Goal: Information Seeking & Learning: Learn about a topic

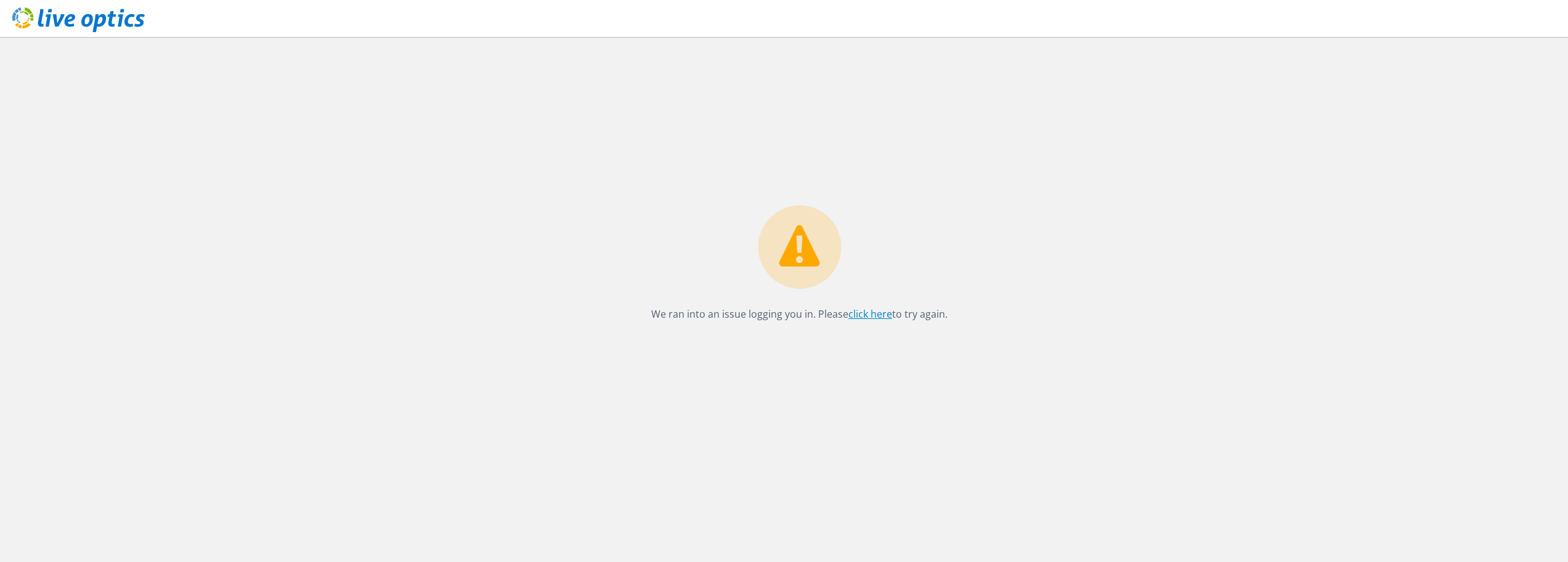
click at [863, 313] on link "click here" at bounding box center [870, 313] width 44 height 13
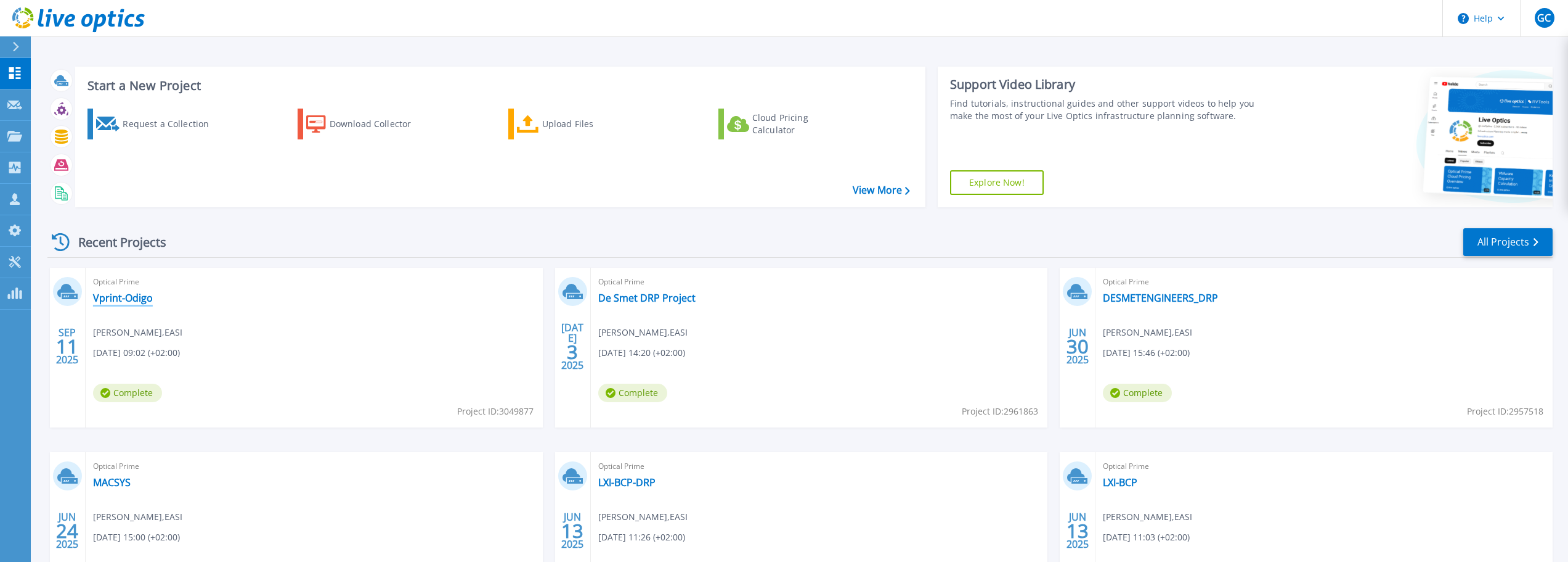
click at [121, 291] on div "Optical Prime Vprint-[PERSON_NAME] , EASI [DATE] 09:02 (+02:00) Complete Projec…" at bounding box center [314, 347] width 457 height 160
click at [120, 293] on link "Vprint-Odigo" at bounding box center [122, 298] width 60 height 12
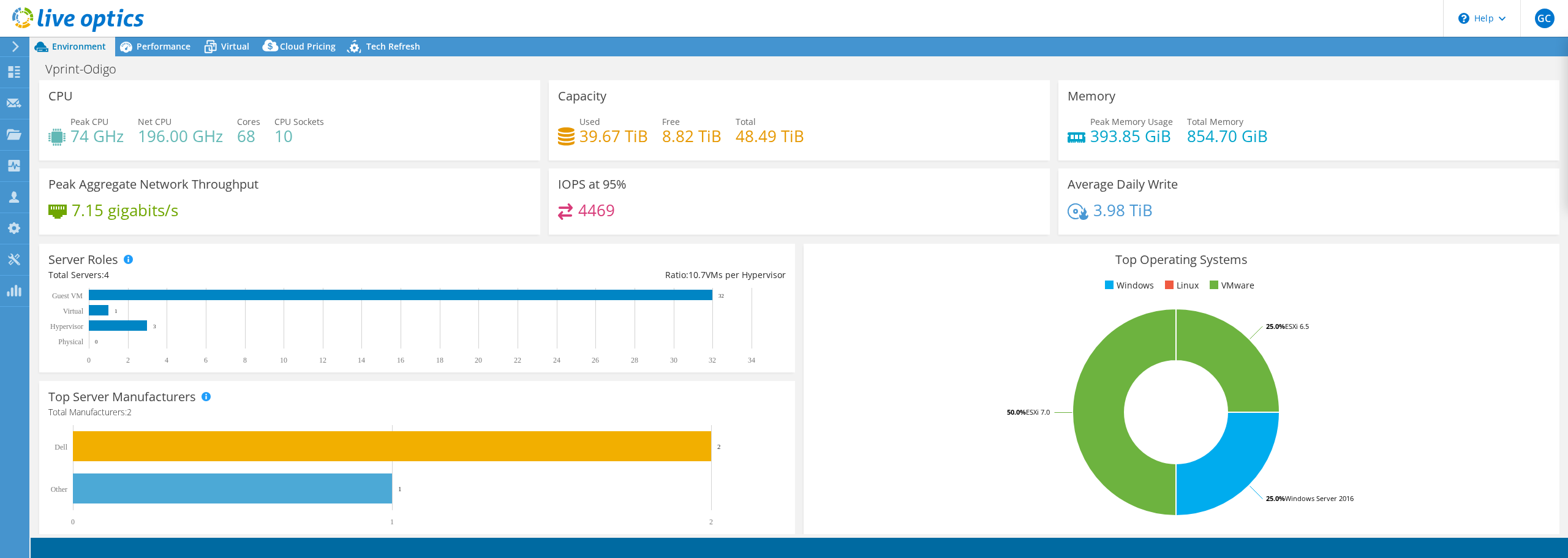
select select "EUFrankfurt"
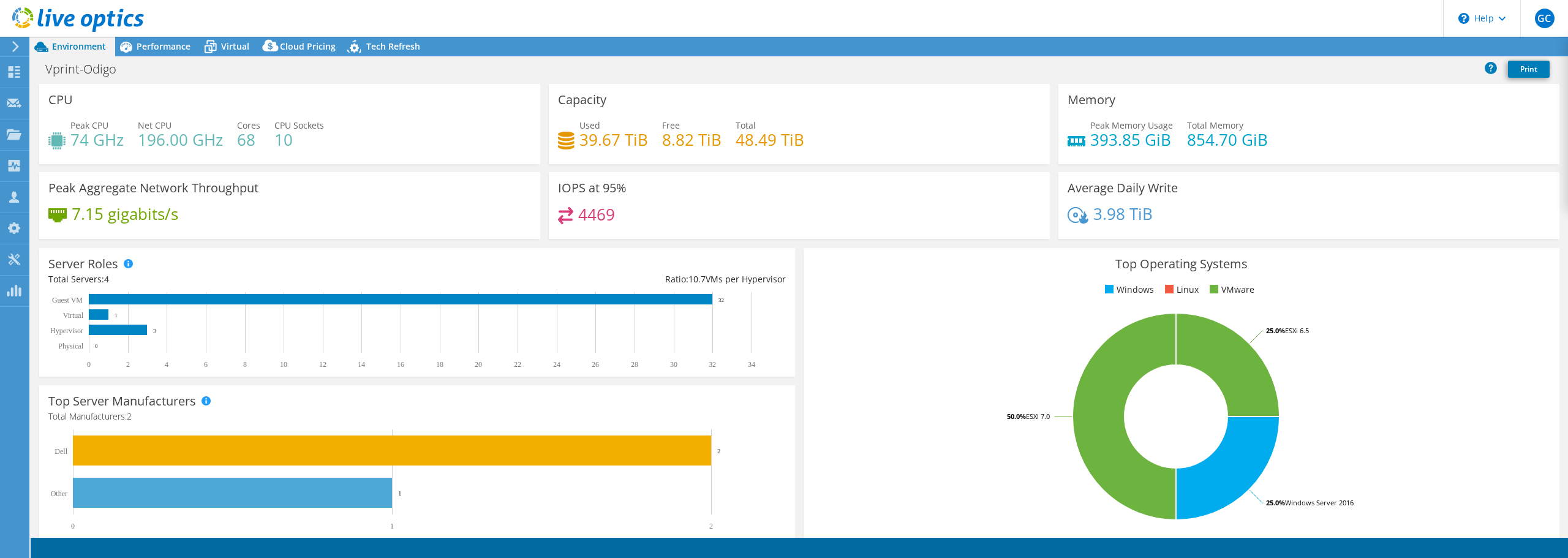
select select "EUR"
drag, startPoint x: 733, startPoint y: 142, endPoint x: 793, endPoint y: 136, distance: 60.3
click at [793, 136] on h4 "48.49 TiB" at bounding box center [769, 139] width 68 height 13
click at [839, 138] on div "Used 39.67 TiB Free 8.82 TiB Total 48.49 TiB" at bounding box center [800, 138] width 483 height 40
drag, startPoint x: 736, startPoint y: 141, endPoint x: 810, endPoint y: 143, distance: 74.0
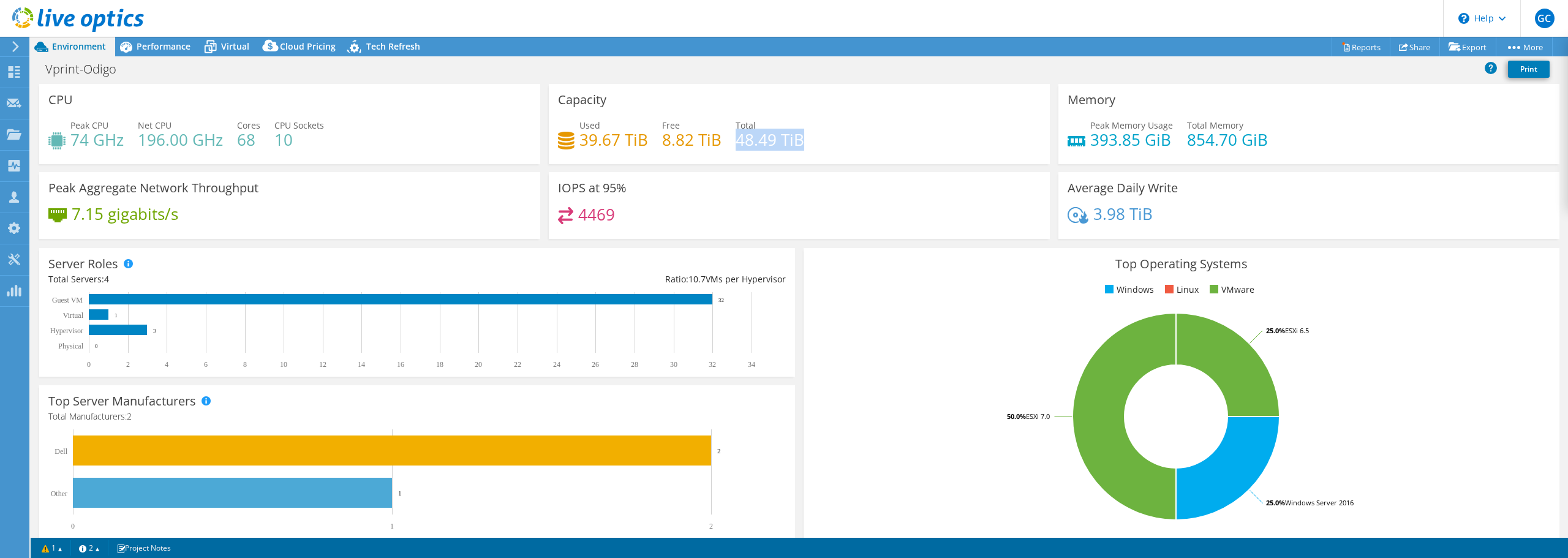
click at [810, 143] on div "Used 39.67 TiB Free 8.82 TiB Total 48.49 TiB" at bounding box center [800, 138] width 483 height 40
click at [681, 183] on div "IOPS at 95% 4469" at bounding box center [799, 205] width 501 height 66
drag, startPoint x: 574, startPoint y: 142, endPoint x: 646, endPoint y: 141, distance: 72.0
click at [646, 141] on div "Used 39.67 TiB Free 8.82 TiB Total 48.49 TiB" at bounding box center [800, 138] width 483 height 40
click at [729, 253] on div "Server Roles Physical Servers represent bare metal servers that were targets of…" at bounding box center [417, 312] width 756 height 128
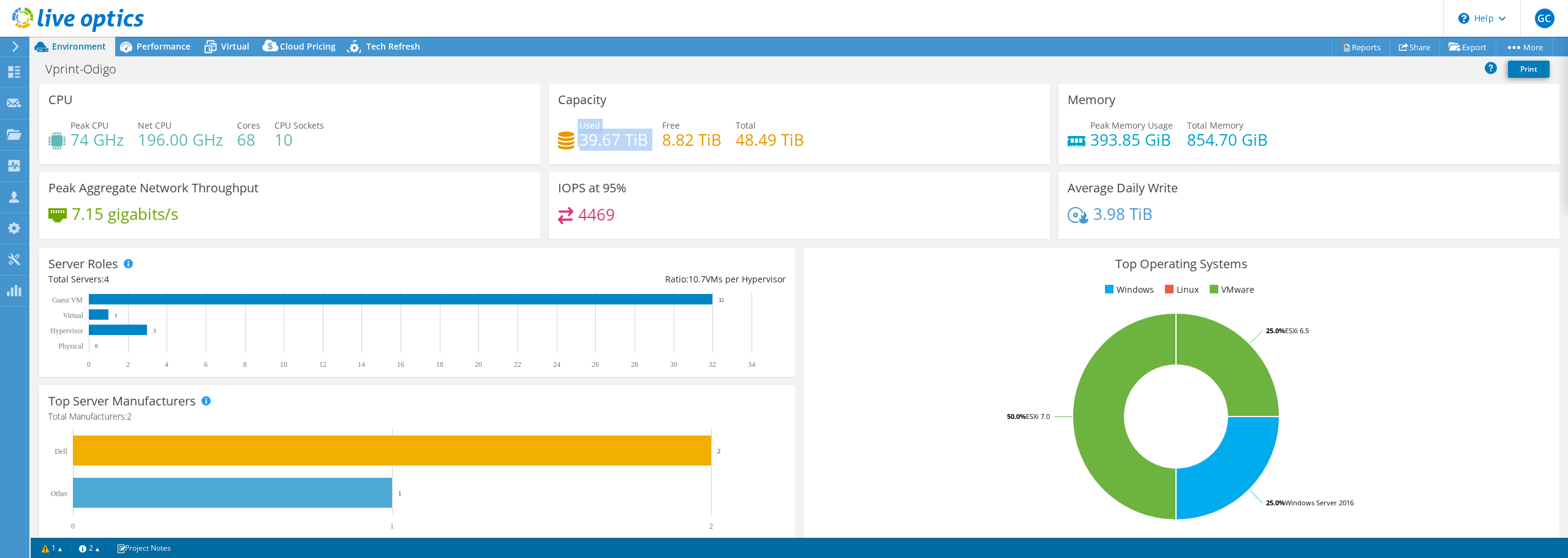
drag, startPoint x: 645, startPoint y: 142, endPoint x: 566, endPoint y: 142, distance: 79.0
click at [566, 142] on div "Used 39.67 TiB Free 8.82 TiB Total 48.49 TiB" at bounding box center [800, 138] width 483 height 40
click at [873, 172] on div "IOPS at 95% 4469" at bounding box center [799, 205] width 501 height 66
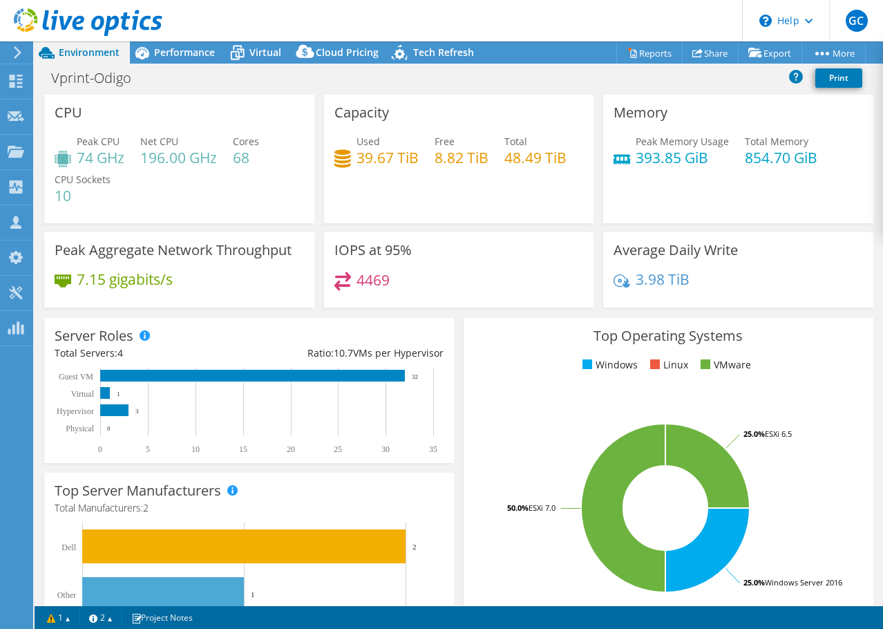
click at [153, 518] on div "Top Server Manufacturers Manufacturers are shown for physical servers and hyper…" at bounding box center [249, 561] width 410 height 176
click at [150, 47] on icon at bounding box center [142, 53] width 24 height 24
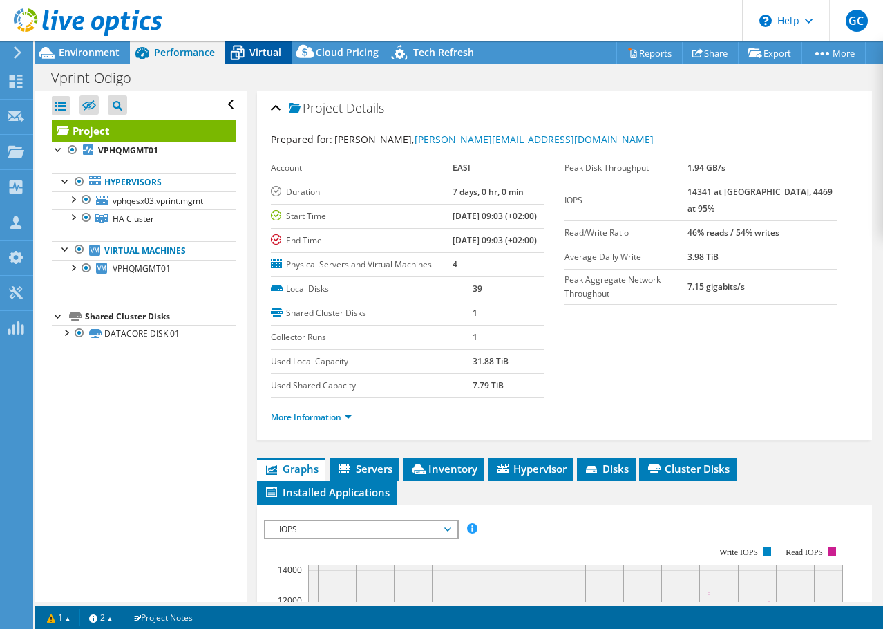
click at [258, 51] on span "Virtual" at bounding box center [266, 52] width 32 height 13
